Goal: Find specific page/section: Find specific page/section

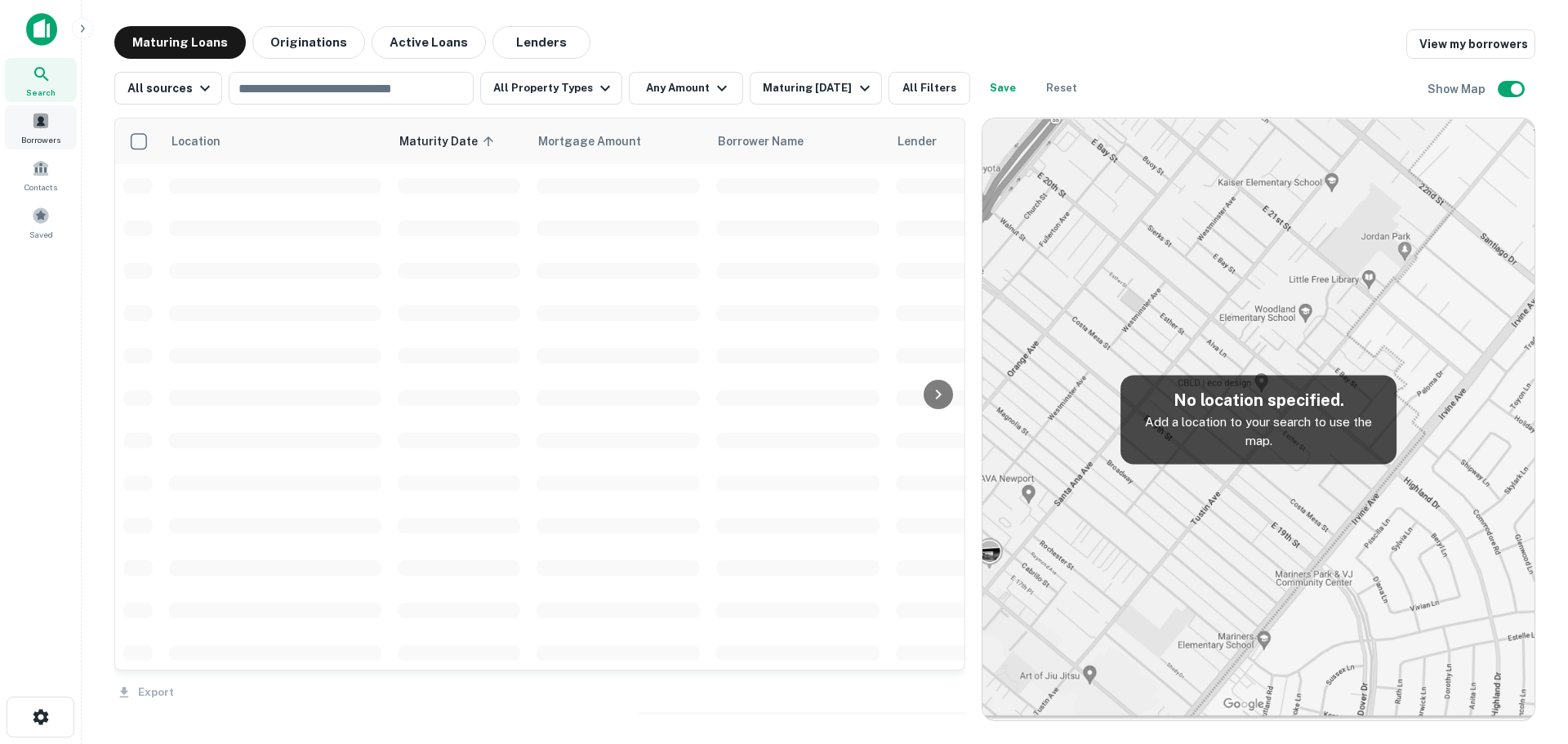
drag, startPoint x: 37, startPoint y: 126, endPoint x: 44, endPoint y: 133, distance: 9.9
click at [37, 126] on span at bounding box center [40, 121] width 18 height 18
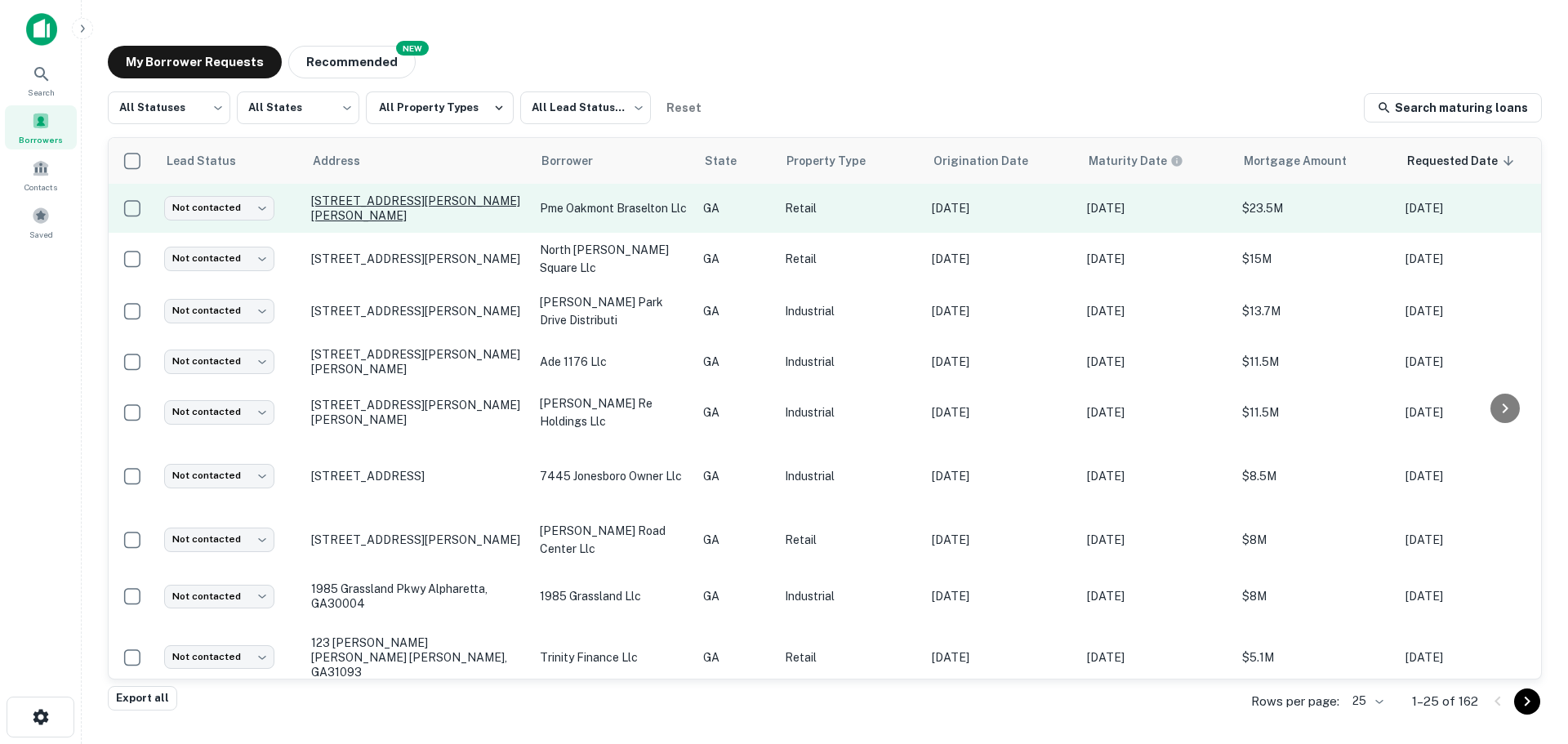
click at [330, 198] on p "[STREET_ADDRESS][PERSON_NAME][PERSON_NAME]" at bounding box center [417, 209] width 212 height 30
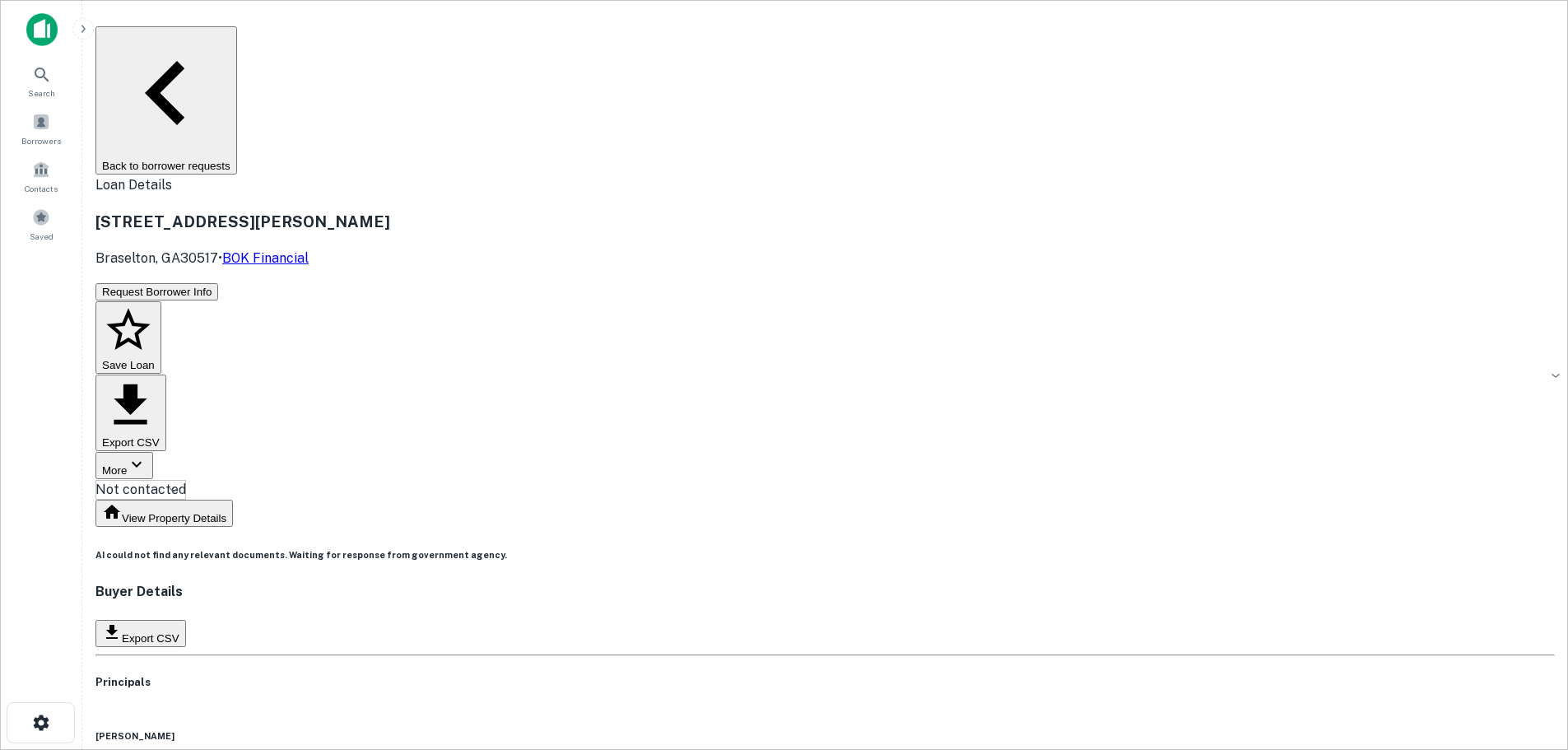
click at [1182, 210] on div "11084 Lewis Braselton Blvd Braselton, GA30517 • BOK Financial" at bounding box center [825, 239] width 1460 height 58
click at [309, 210] on h3 "11084 Lewis Braselton Blvd" at bounding box center [825, 221] width 1460 height 23
click at [897, 210] on div "11084 Lewis Braselton Blvd Braselton, GA30517 • BOK Financial" at bounding box center [825, 239] width 1460 height 58
click at [832, 210] on div "11084 Lewis Braselton Blvd Braselton, GA30517 • BOK Financial" at bounding box center [825, 239] width 1460 height 58
